Goal: Transaction & Acquisition: Purchase product/service

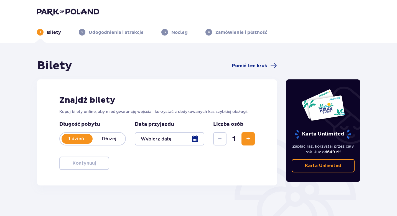
click at [172, 142] on div at bounding box center [170, 138] width 70 height 13
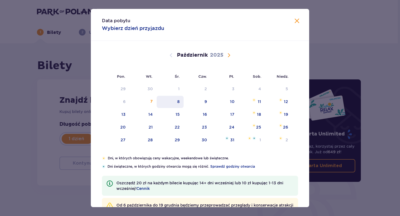
click at [174, 101] on div "8" at bounding box center [170, 102] width 27 height 12
type input "[DATE]"
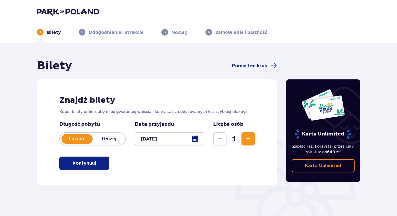
click at [248, 139] on span "Zwiększ" at bounding box center [248, 138] width 7 height 7
click at [249, 142] on button "Zwiększ" at bounding box center [248, 138] width 13 height 13
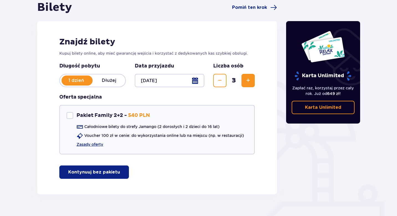
scroll to position [59, 0]
click at [221, 79] on span "Zmniejsz" at bounding box center [220, 80] width 7 height 7
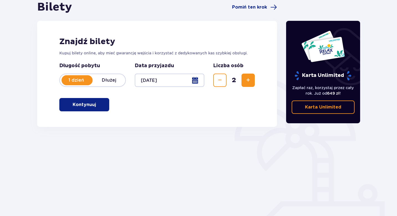
click at [248, 76] on button "Zwiększ" at bounding box center [248, 80] width 13 height 13
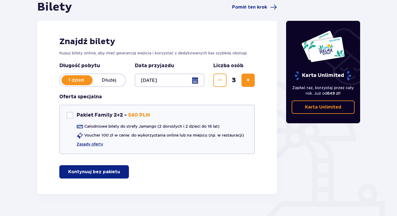
click at [108, 168] on button "Kontynuuj bez pakietu" at bounding box center [94, 171] width 70 height 13
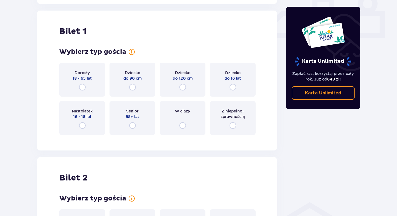
scroll to position [253, 0]
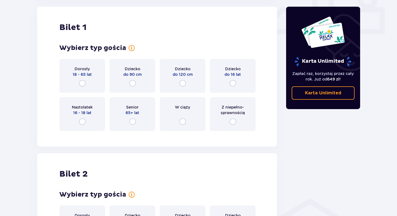
click at [82, 82] on input "radio" at bounding box center [82, 83] width 7 height 7
radio input "true"
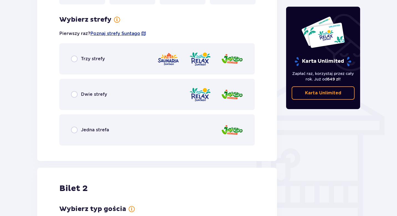
scroll to position [388, 0]
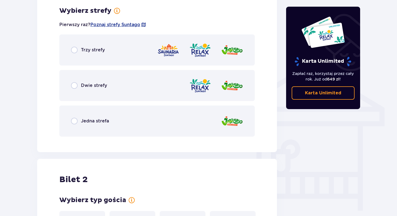
click at [73, 54] on div "Trzy strefy" at bounding box center [157, 49] width 196 height 31
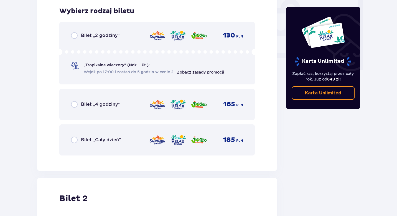
scroll to position [529, 0]
click at [76, 139] on input "radio" at bounding box center [74, 139] width 7 height 7
radio input "true"
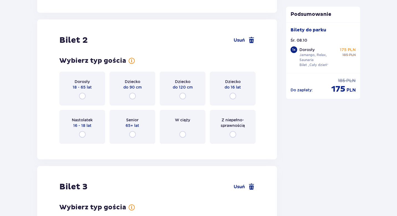
scroll to position [700, 0]
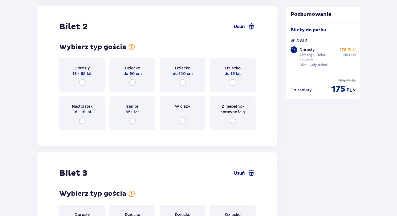
click at [84, 84] on input "radio" at bounding box center [82, 82] width 7 height 7
radio input "true"
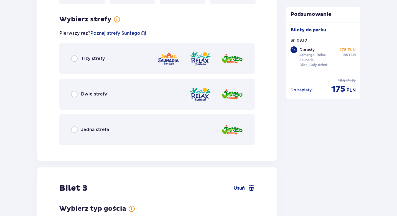
scroll to position [835, 0]
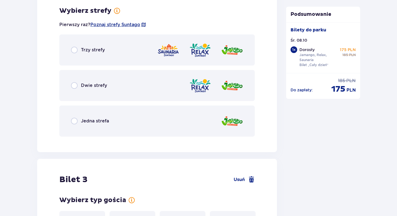
click at [74, 51] on input "radio" at bounding box center [74, 50] width 7 height 7
radio input "true"
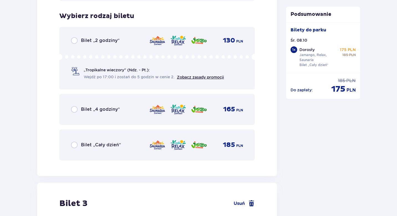
scroll to position [976, 0]
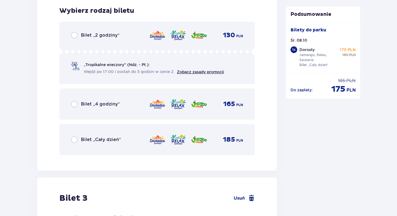
click at [74, 139] on input "radio" at bounding box center [74, 139] width 7 height 7
radio input "true"
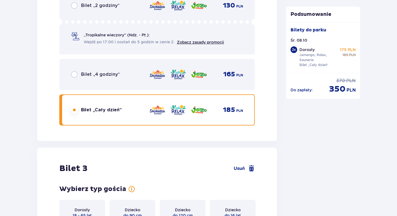
scroll to position [1137, 0]
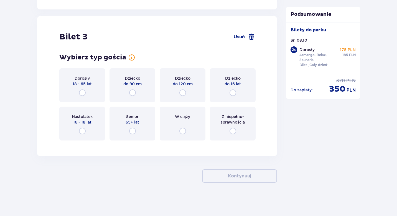
click at [135, 97] on div "Dziecko do 90 cm" at bounding box center [133, 85] width 46 height 34
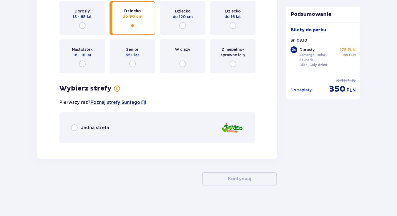
scroll to position [1207, 0]
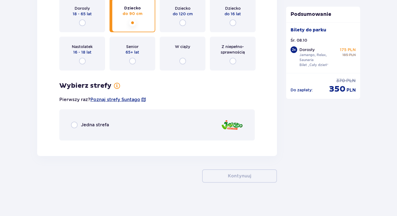
click at [73, 124] on input "radio" at bounding box center [74, 125] width 7 height 7
radio input "true"
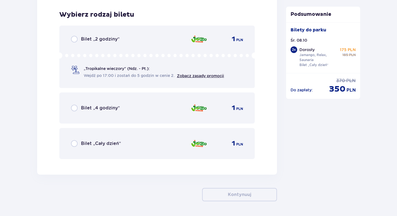
scroll to position [1352, 0]
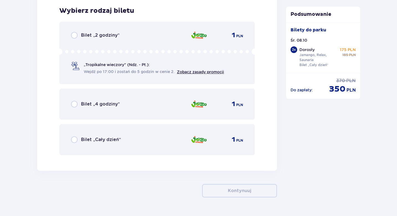
click at [77, 138] on input "radio" at bounding box center [74, 139] width 7 height 7
radio input "true"
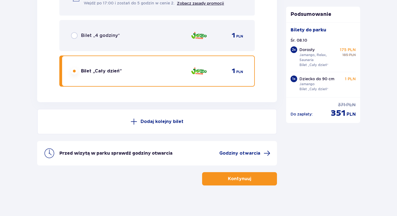
scroll to position [1423, 0]
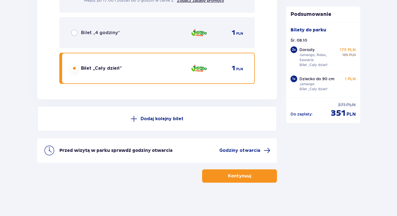
click at [239, 176] on p "Kontynuuj" at bounding box center [239, 176] width 23 height 6
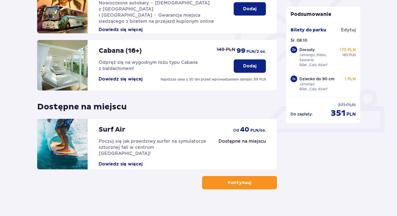
scroll to position [160, 0]
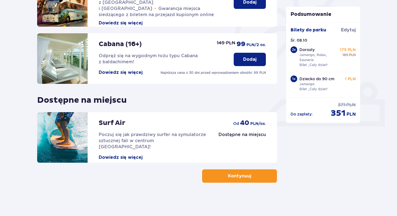
click at [241, 174] on p "Kontynuuj" at bounding box center [239, 176] width 23 height 6
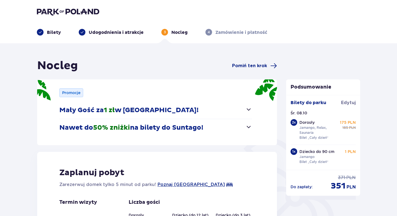
click at [249, 127] on span "button" at bounding box center [249, 127] width 7 height 7
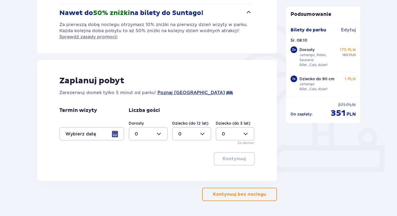
scroll to position [133, 0]
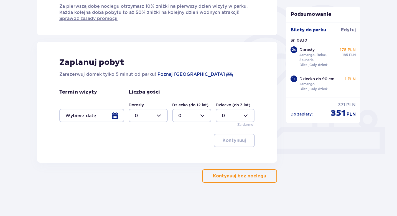
click at [246, 184] on div "Nocleg Pomiń ten krok Promocje Mały Gość za 1 zł w [GEOGRAPHIC_DATA]! Noc za zł…" at bounding box center [198, 63] width 397 height 306
click at [246, 170] on button "Kontynuuj bez noclegu" at bounding box center [239, 175] width 75 height 13
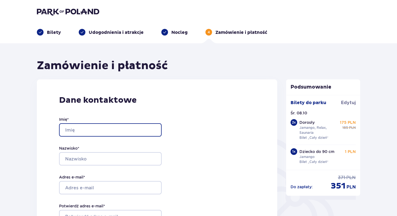
click at [82, 131] on input "Imię *" at bounding box center [110, 129] width 103 height 13
click at [0, 216] on com-1password-button at bounding box center [0, 216] width 0 height 0
type input "[PERSON_NAME]"
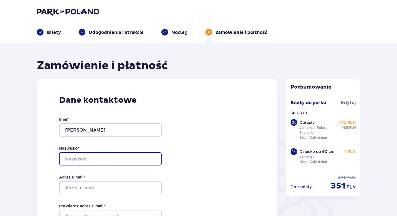
type input "[PERSON_NAME]"
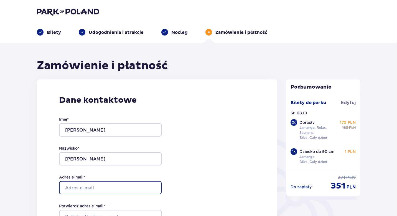
type input "[EMAIL_ADDRESS][DOMAIN_NAME]"
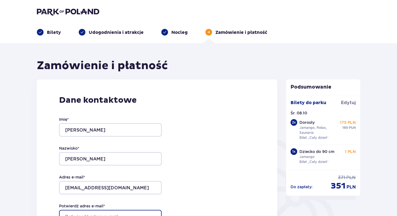
type input "[EMAIL_ADDRESS][DOMAIN_NAME]"
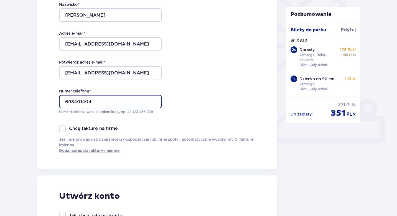
scroll to position [144, 0]
click at [65, 100] on input "698401404" at bounding box center [110, 100] width 103 height 13
type input "48698401404"
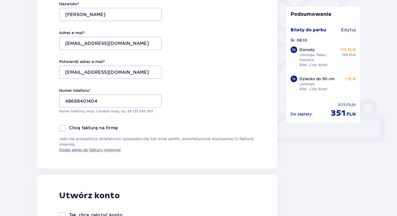
click at [182, 102] on div "Dane kontaktowe Imię * [PERSON_NAME] * [PERSON_NAME]-Morawska Adres e-mail * [E…" at bounding box center [157, 51] width 241 height 233
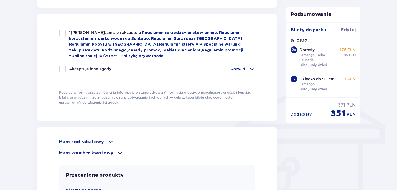
scroll to position [366, 0]
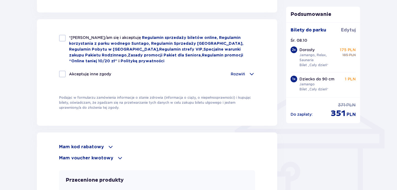
click at [65, 38] on div at bounding box center [62, 38] width 7 height 7
checkbox input "true"
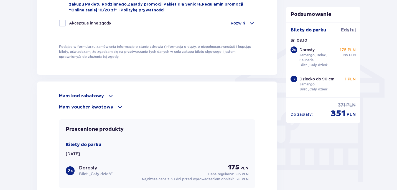
scroll to position [417, 0]
click at [83, 94] on p "Mam kod rabatowy" at bounding box center [81, 95] width 45 height 6
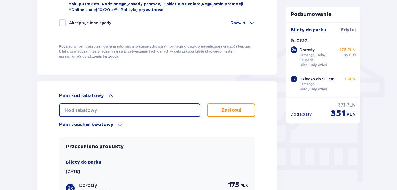
click at [108, 110] on input "text" at bounding box center [130, 109] width 142 height 13
paste input "LDDDU7U0WU7Y7W"
type input "LDDDU7U0WU7Y7W"
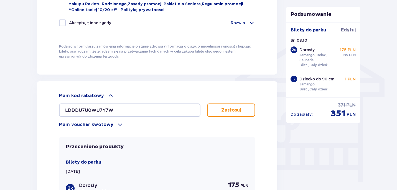
click at [208, 108] on button "Zastosuj" at bounding box center [231, 109] width 48 height 13
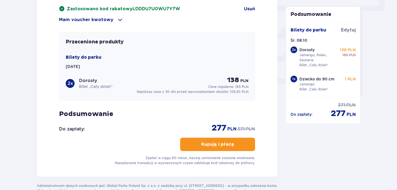
scroll to position [504, 0]
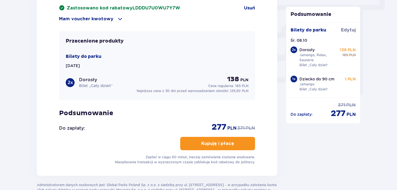
click at [223, 143] on p "Kupuję i płacę" at bounding box center [217, 143] width 33 height 6
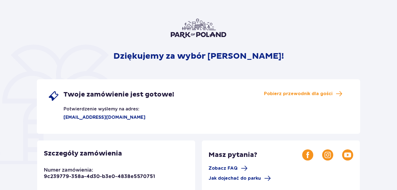
scroll to position [34, 0]
